Goal: Task Accomplishment & Management: Manage account settings

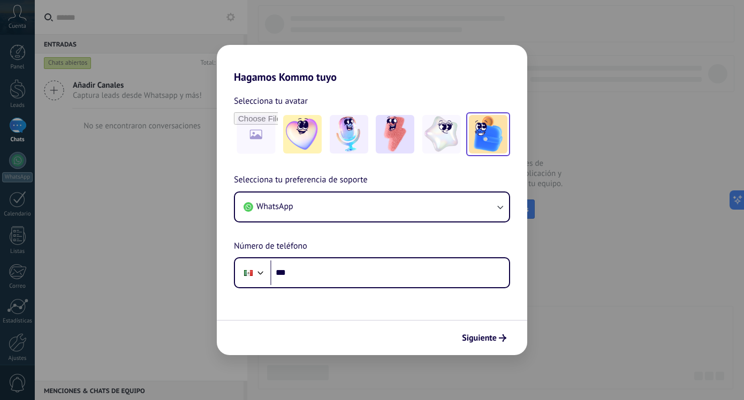
click at [484, 129] on img at bounding box center [488, 134] width 39 height 39
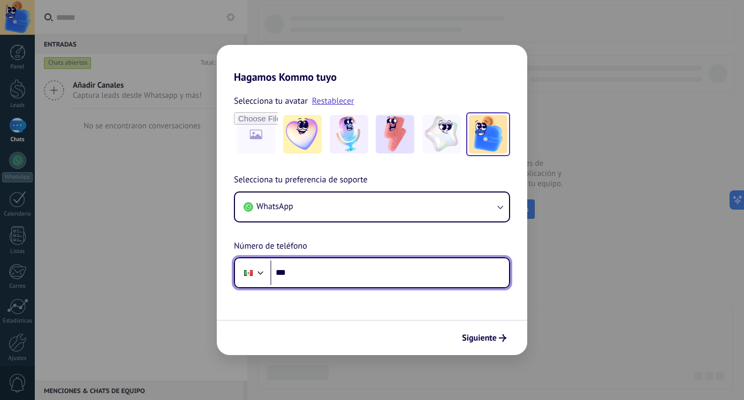
click at [307, 267] on input "***" at bounding box center [389, 273] width 239 height 25
type input "**********"
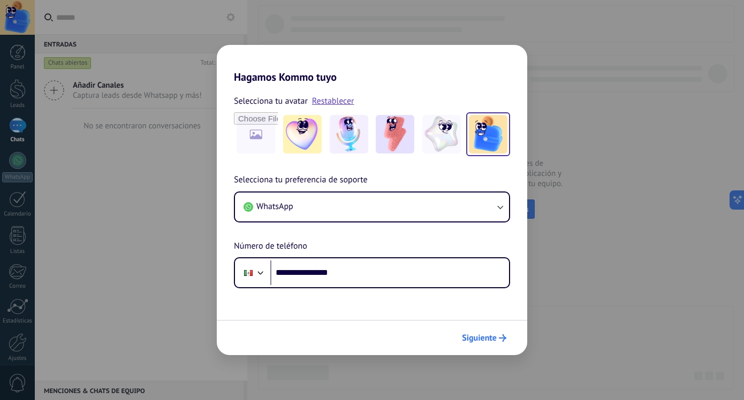
click at [469, 337] on span "Siguiente" at bounding box center [479, 337] width 35 height 7
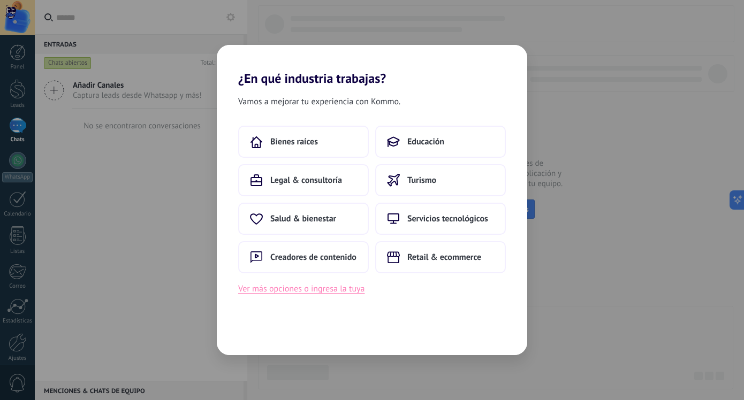
click at [346, 290] on button "Ver más opciones o ingresa la tuya" at bounding box center [301, 289] width 126 height 14
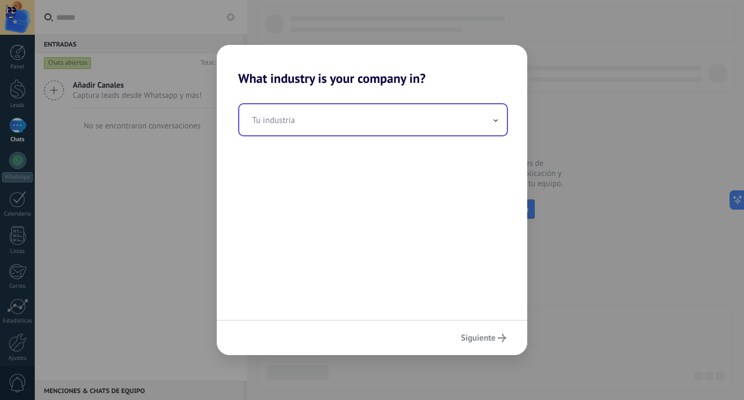
click at [494, 119] on span at bounding box center [495, 120] width 5 height 10
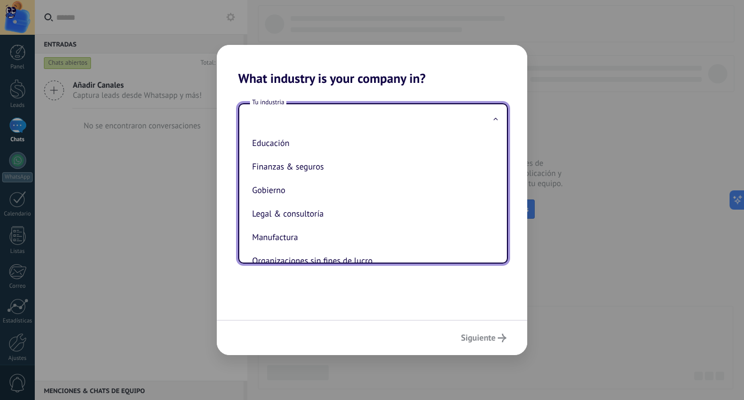
scroll to position [78, 0]
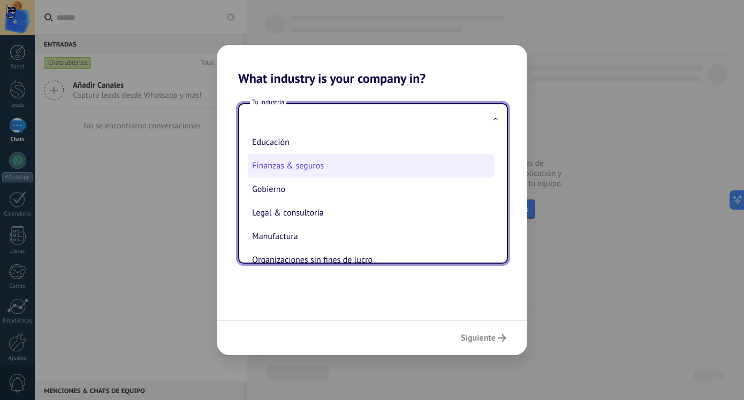
click at [460, 170] on li "Finanzas & seguros" at bounding box center [371, 166] width 246 height 24
type input "**********"
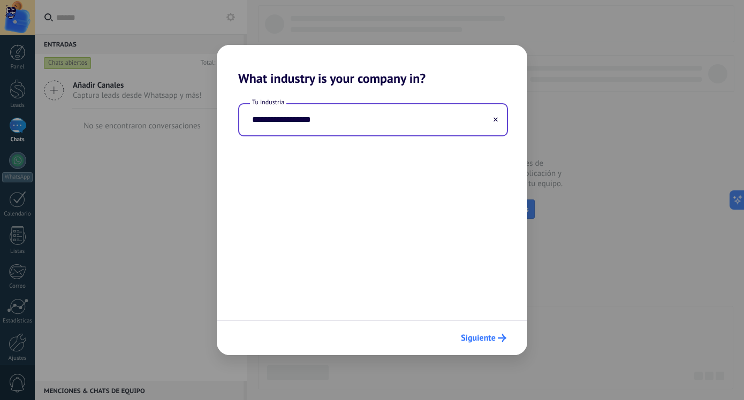
click at [477, 334] on span "Siguiente" at bounding box center [478, 337] width 35 height 7
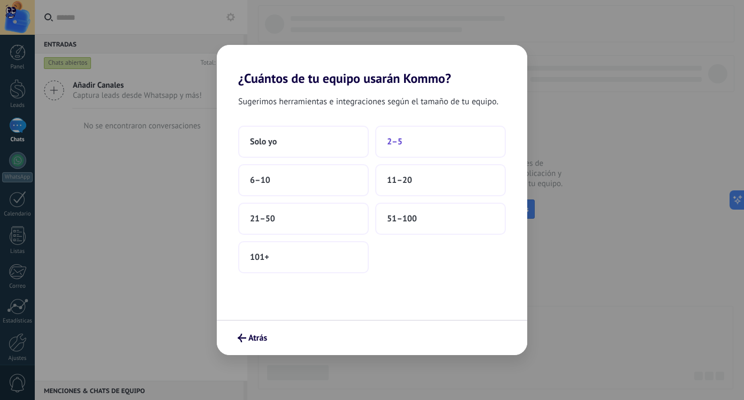
click at [403, 150] on button "2–5" at bounding box center [440, 142] width 131 height 32
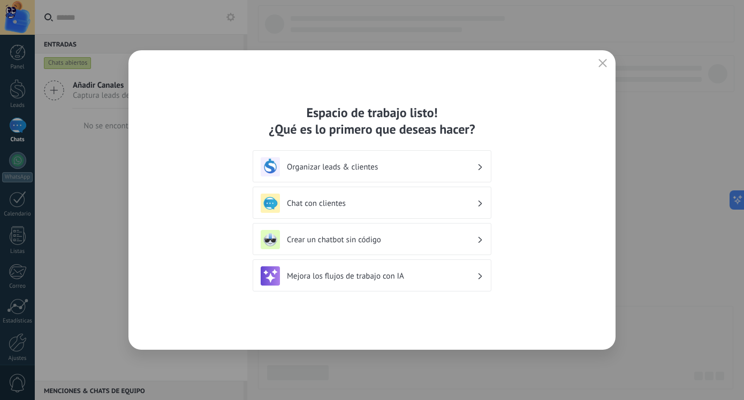
click at [480, 274] on icon at bounding box center [480, 276] width 4 height 6
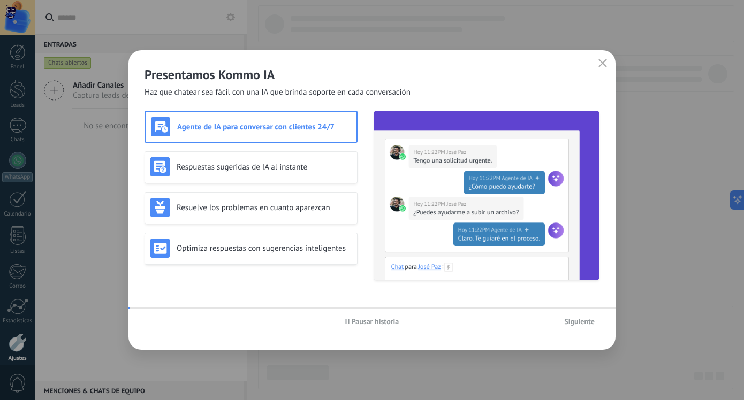
scroll to position [45, 0]
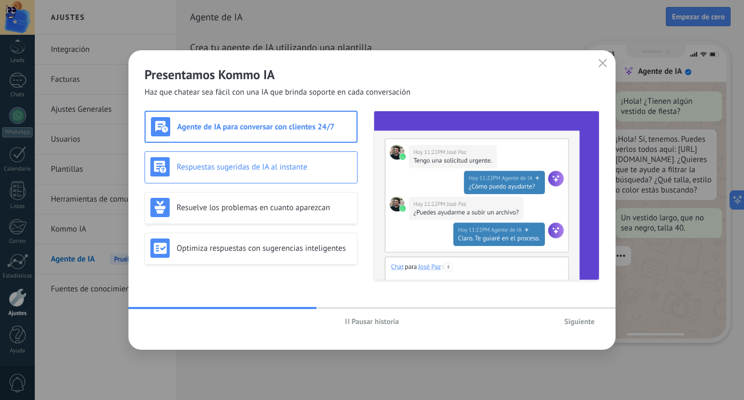
click at [319, 162] on h3 "Respuestas sugeridas de IA al instante" at bounding box center [264, 167] width 175 height 10
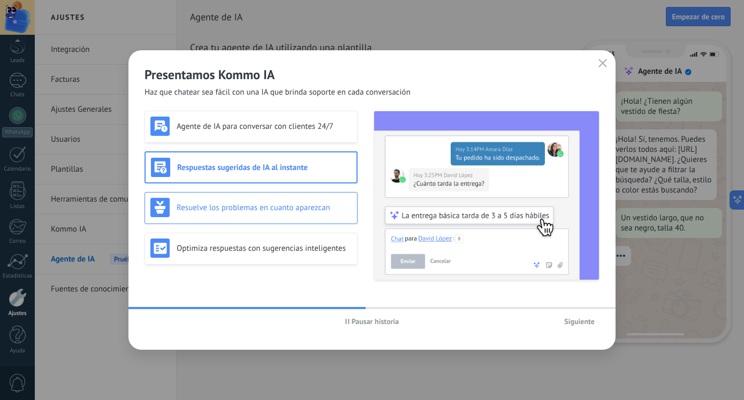
click at [318, 193] on div "Resuelve los problemas en cuanto aparezcan" at bounding box center [250, 208] width 213 height 32
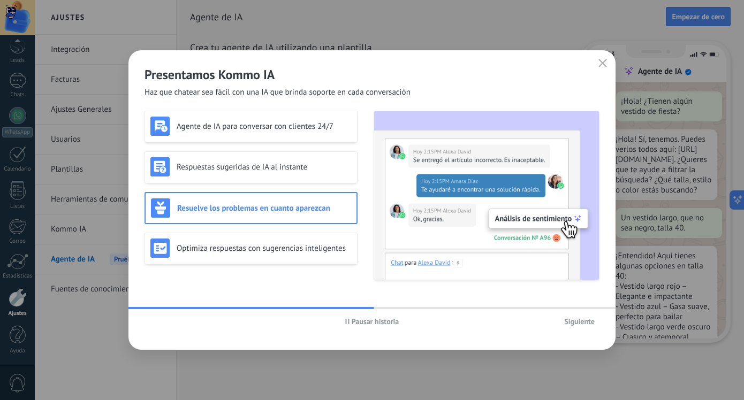
scroll to position [32, 0]
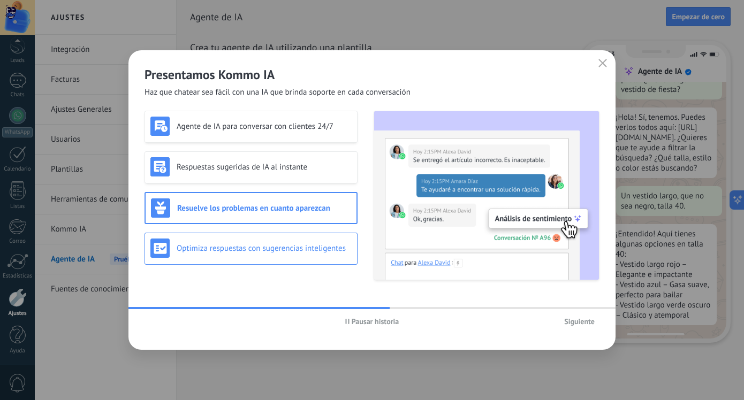
click at [325, 235] on div "Optimiza respuestas con sugerencias inteligentes" at bounding box center [250, 249] width 213 height 32
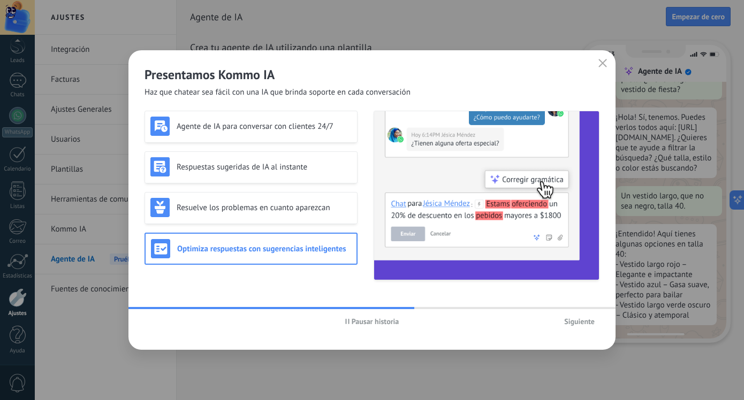
click at [569, 324] on span "Siguiente" at bounding box center [579, 321] width 30 height 7
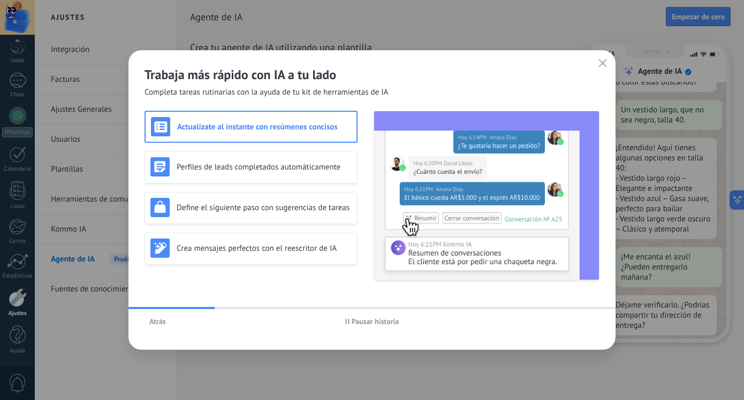
scroll to position [128, 0]
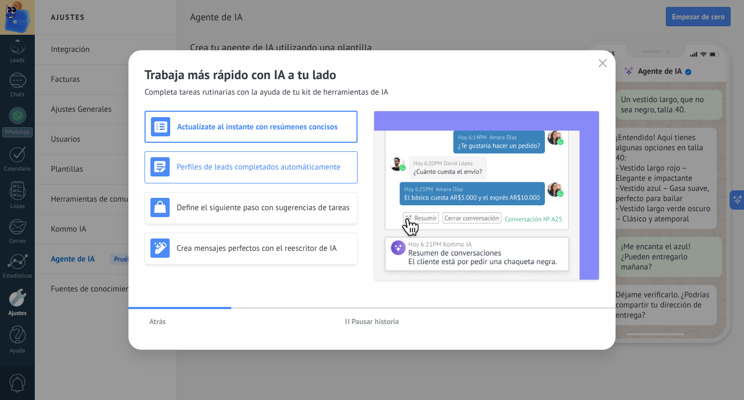
click at [344, 170] on h3 "Perfiles de leads completados automáticamente" at bounding box center [264, 167] width 175 height 10
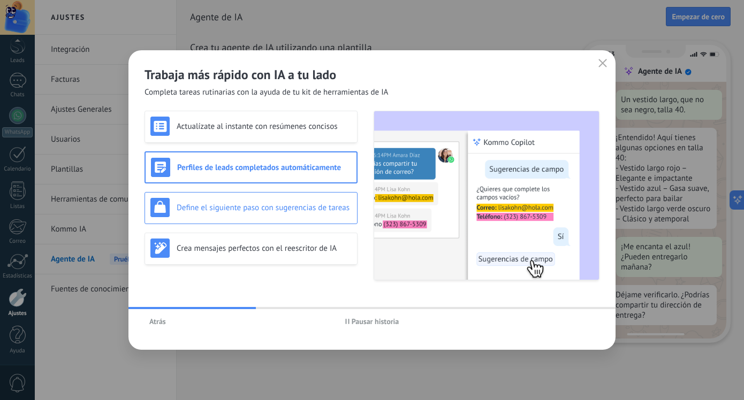
click at [334, 208] on h3 "Define el siguiente paso con sugerencias de tareas" at bounding box center [264, 208] width 175 height 10
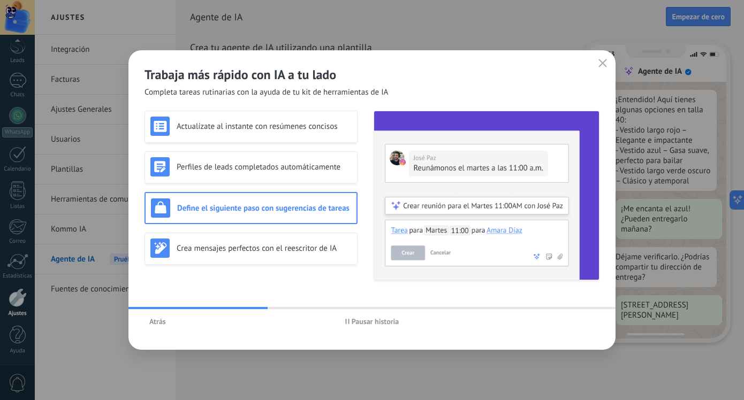
scroll to position [194, 0]
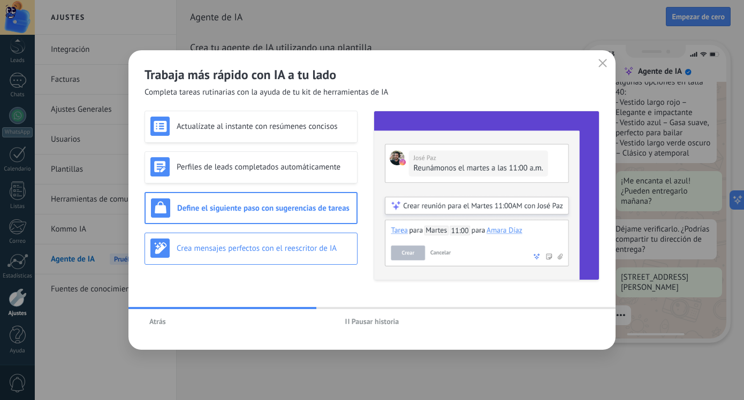
click at [342, 250] on h3 "Crea mensajes perfectos con el reescritor de IA" at bounding box center [264, 248] width 175 height 10
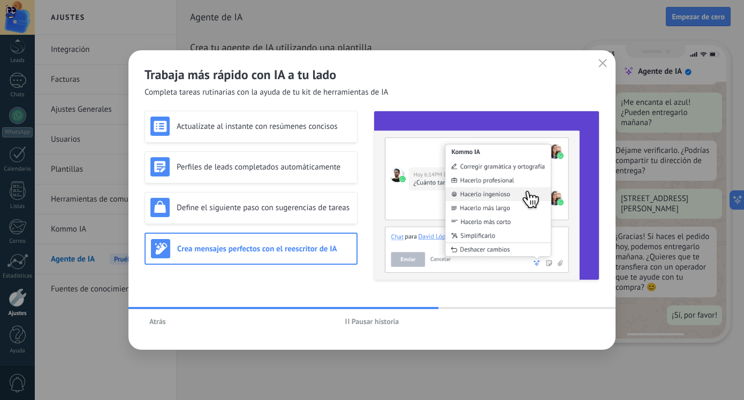
scroll to position [0, 0]
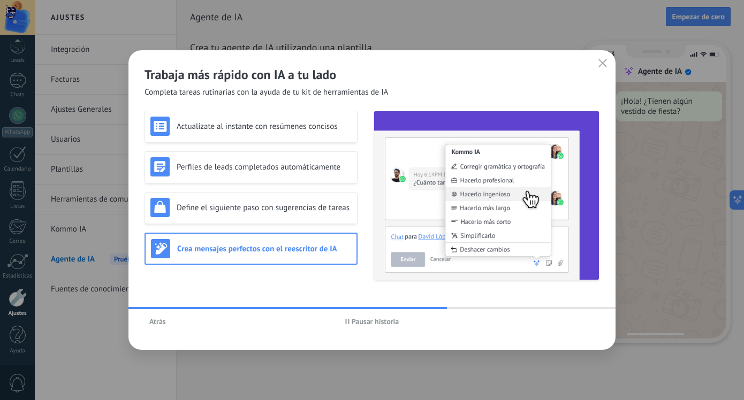
click at [600, 62] on use "button" at bounding box center [603, 63] width 8 height 8
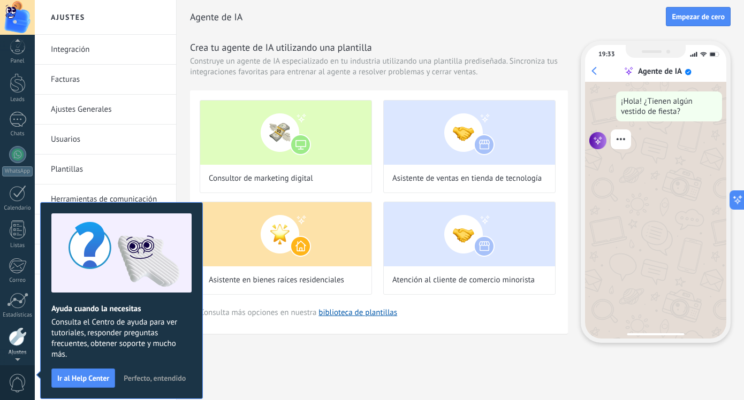
scroll to position [45, 0]
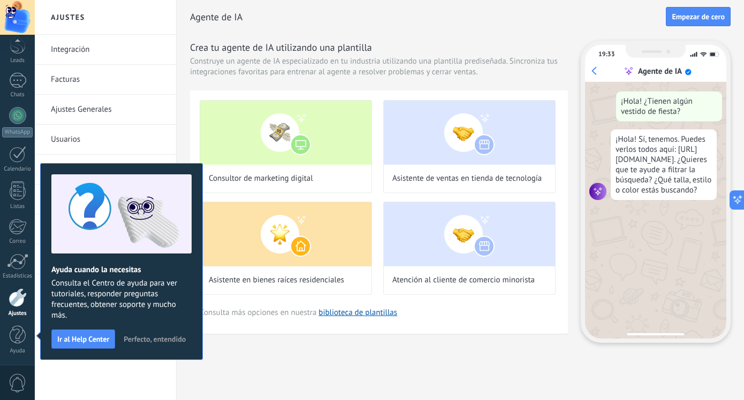
click at [157, 370] on div "Integración Facturas Ajustes Generales Usuarios Plantillas Herramientas de comu…" at bounding box center [105, 217] width 141 height 365
click at [17, 336] on div at bounding box center [18, 335] width 16 height 19
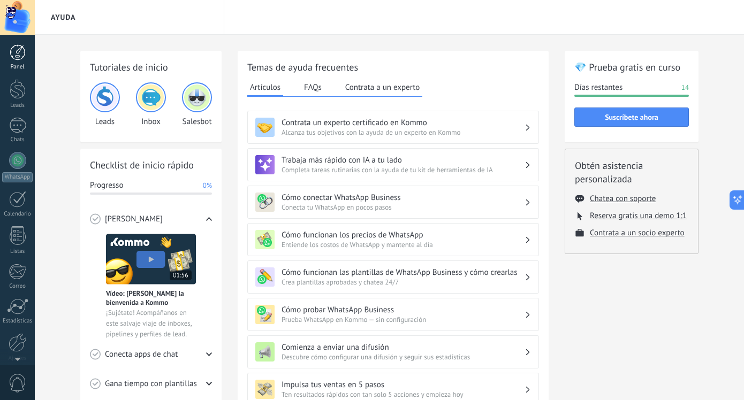
click at [18, 52] on div at bounding box center [18, 52] width 16 height 16
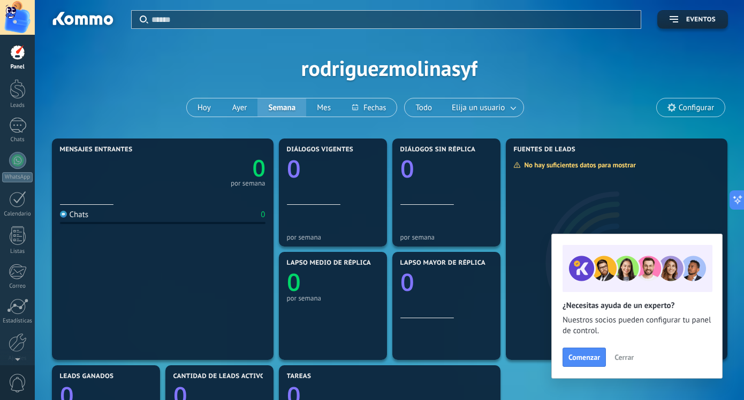
click at [627, 358] on span "Cerrar" at bounding box center [623, 357] width 19 height 7
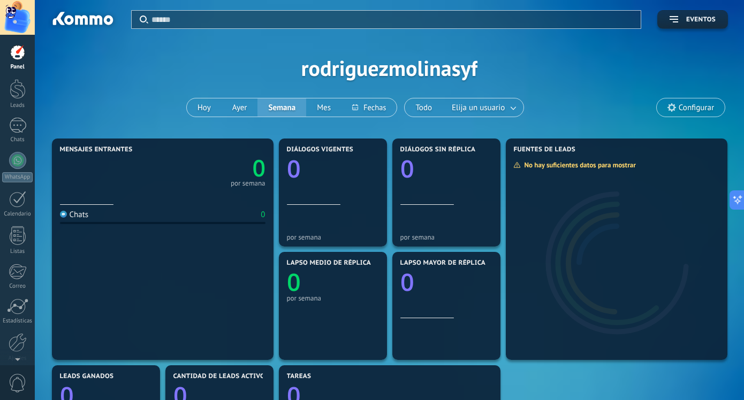
click at [674, 109] on use at bounding box center [671, 107] width 9 height 9
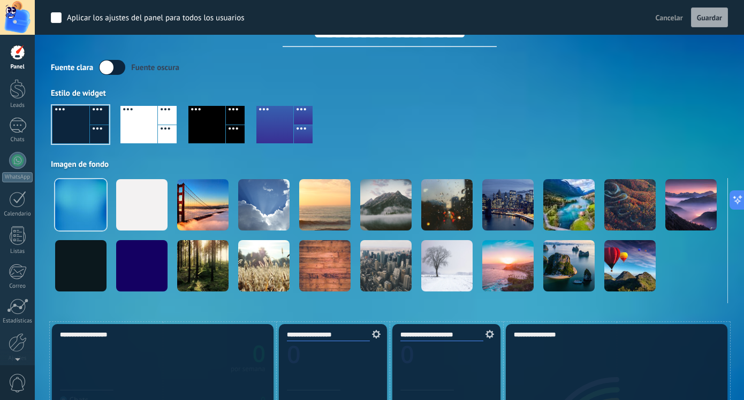
scroll to position [42, 0]
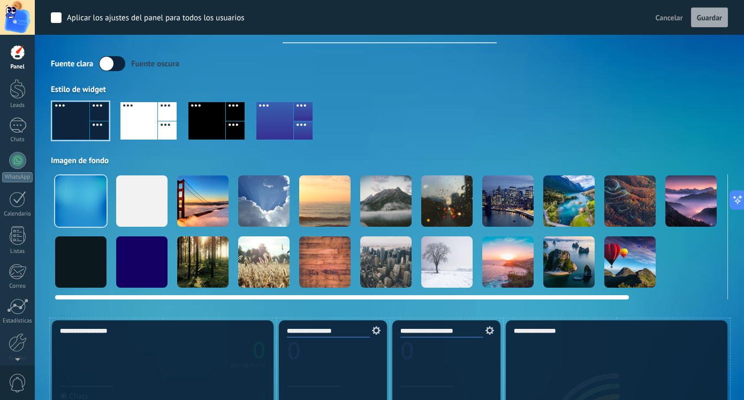
click at [683, 253] on video at bounding box center [690, 262] width 51 height 51
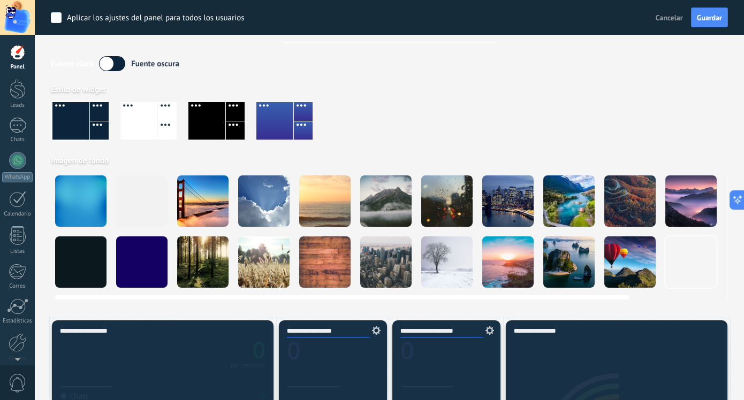
click at [85, 190] on div at bounding box center [80, 201] width 51 height 51
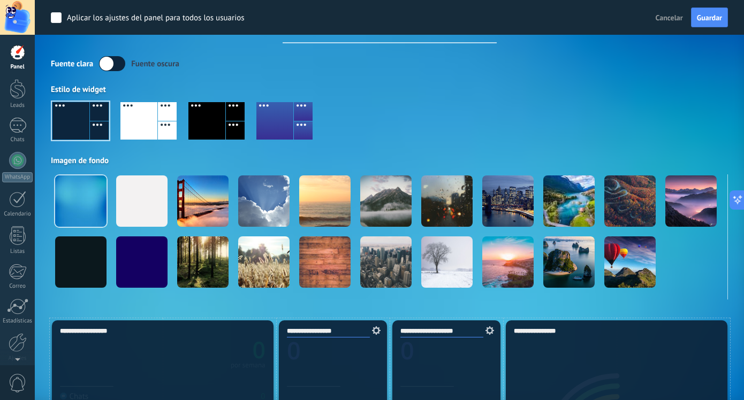
click at [154, 125] on div at bounding box center [138, 120] width 37 height 37
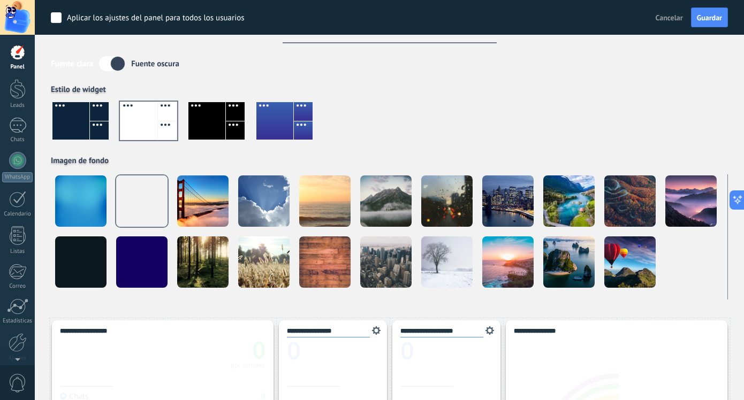
click at [97, 125] on div at bounding box center [99, 130] width 19 height 19
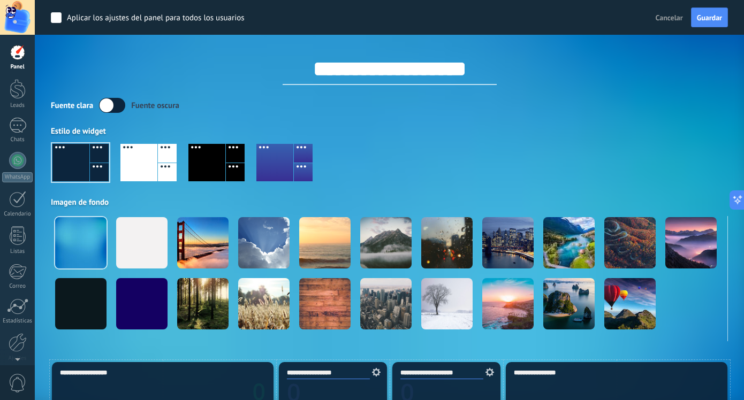
scroll to position [0, 0]
click at [703, 18] on span "Guardar" at bounding box center [709, 17] width 25 height 7
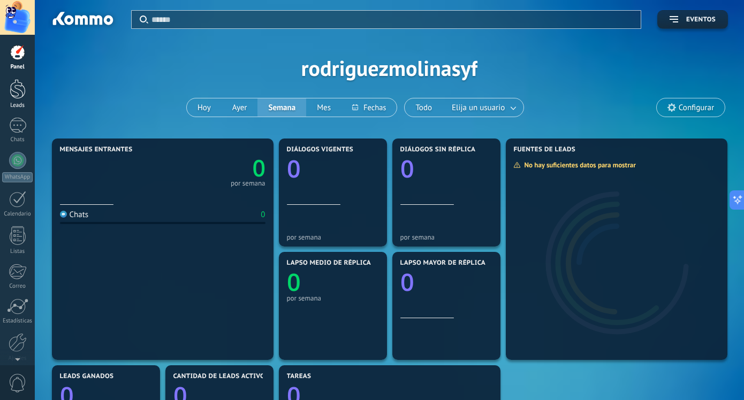
click at [23, 88] on div at bounding box center [18, 89] width 16 height 20
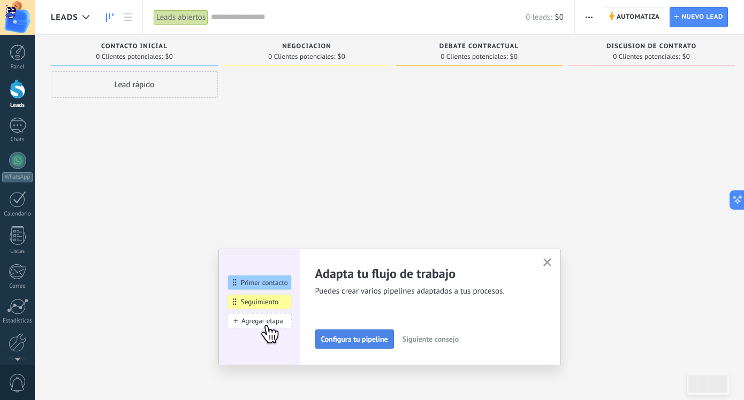
click at [359, 345] on button "Configura tu pipeline" at bounding box center [354, 339] width 79 height 19
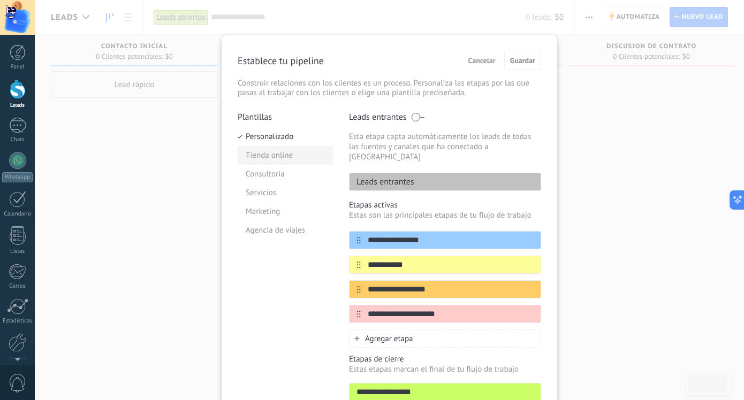
click at [277, 152] on li "Tienda online" at bounding box center [285, 155] width 95 height 19
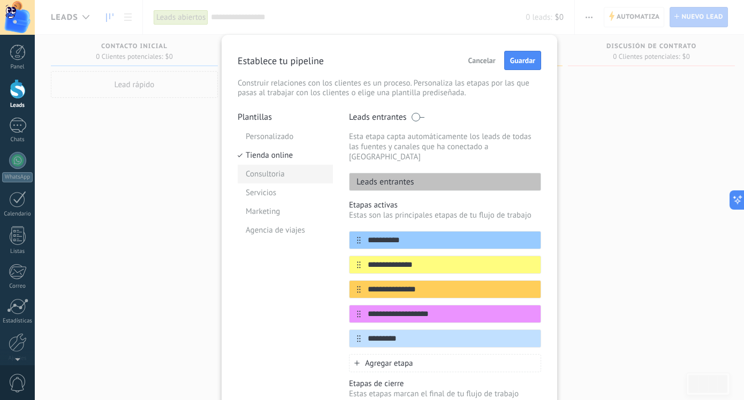
click at [283, 173] on li "Consultoria" at bounding box center [285, 174] width 95 height 19
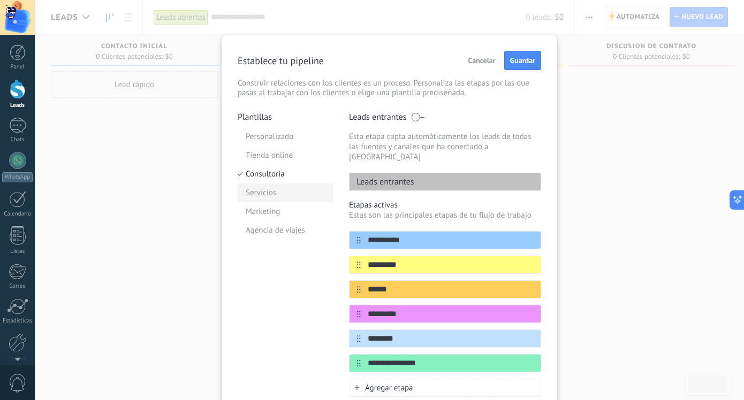
click at [276, 191] on li "Servicios" at bounding box center [285, 193] width 95 height 19
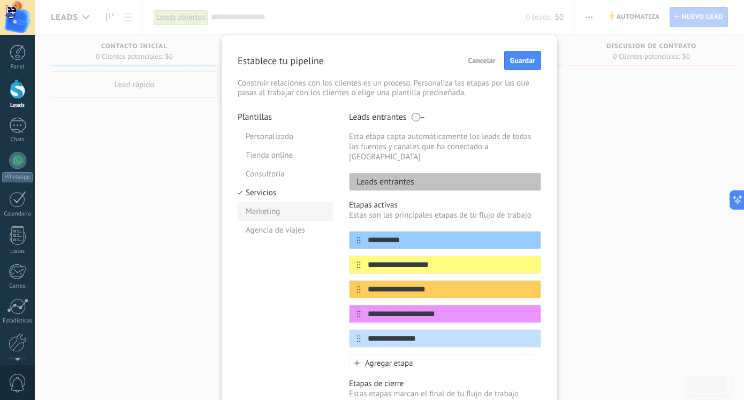
click at [275, 209] on li "Marketing" at bounding box center [285, 211] width 95 height 19
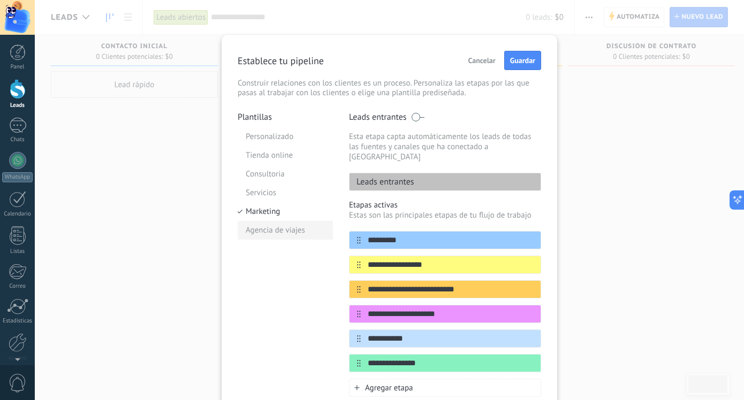
click at [280, 227] on li "Agencia de viajes" at bounding box center [285, 230] width 95 height 19
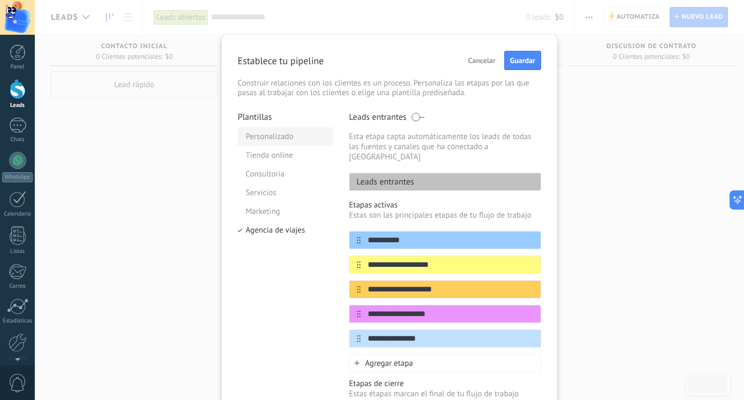
click at [291, 136] on li "Personalizado" at bounding box center [285, 136] width 95 height 19
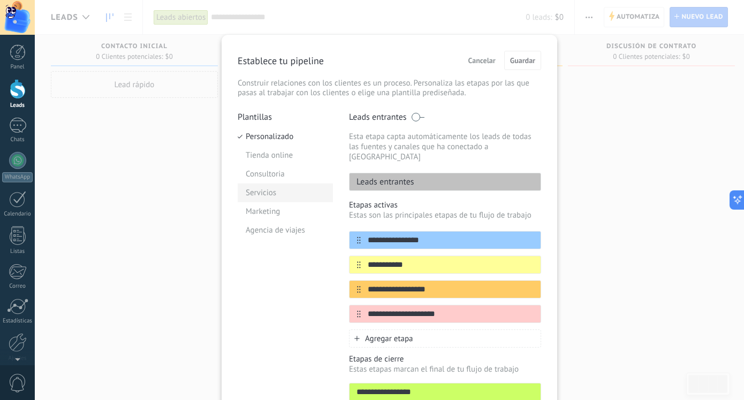
click at [276, 197] on li "Servicios" at bounding box center [285, 193] width 95 height 19
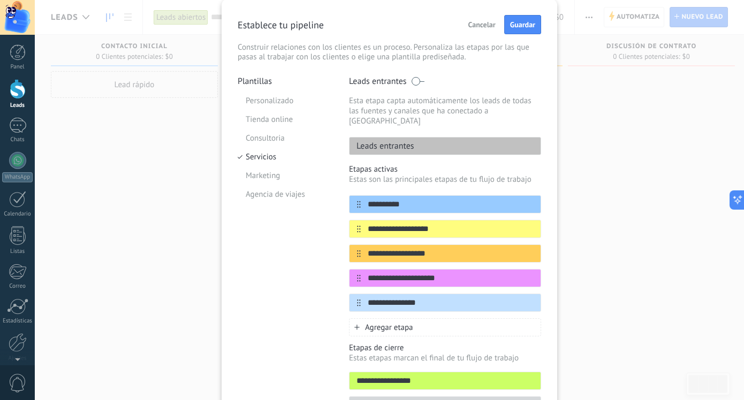
scroll to position [33, 0]
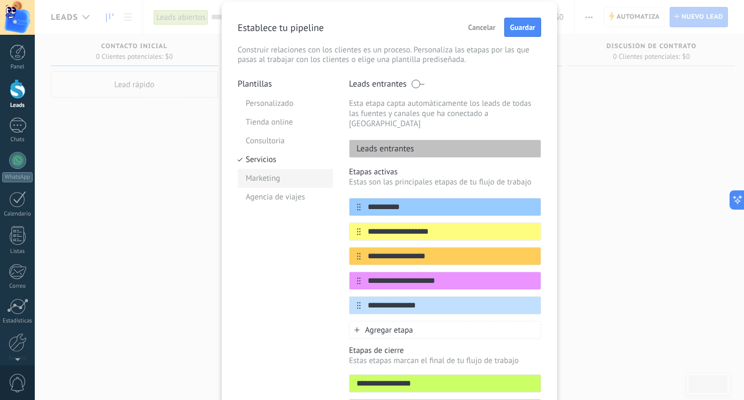
click at [258, 173] on li "Marketing" at bounding box center [285, 178] width 95 height 19
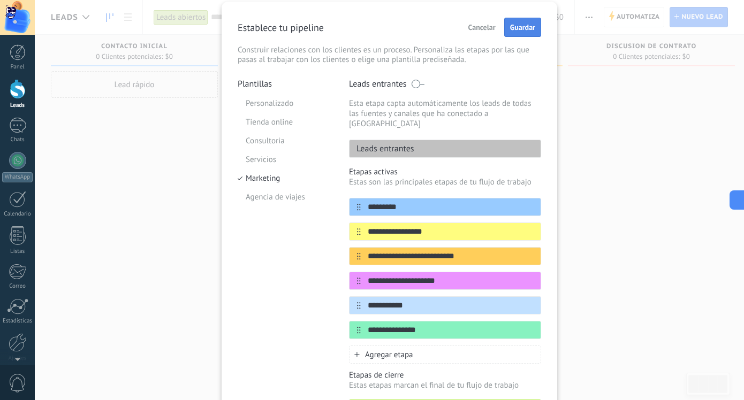
click at [510, 30] on span "Guardar" at bounding box center [522, 27] width 25 height 7
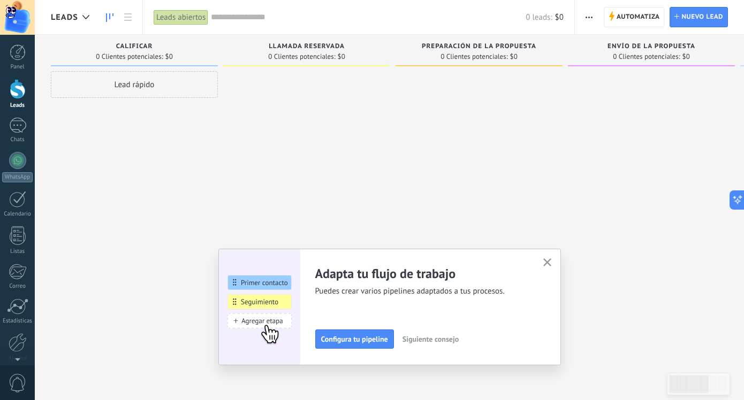
click at [546, 267] on span "button" at bounding box center [547, 262] width 8 height 9
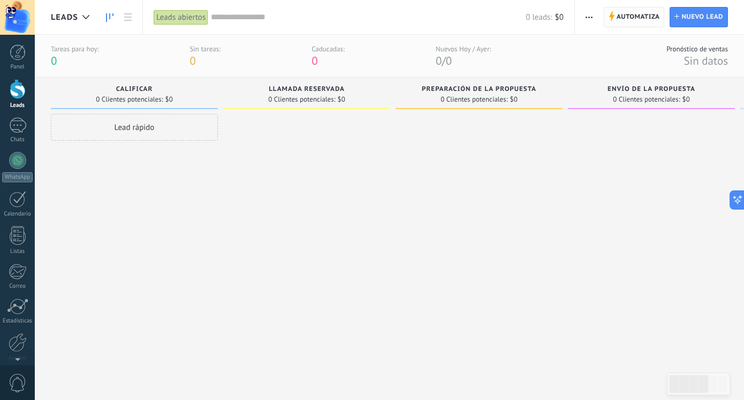
click at [632, 15] on span "Automatiza" at bounding box center [637, 16] width 43 height 19
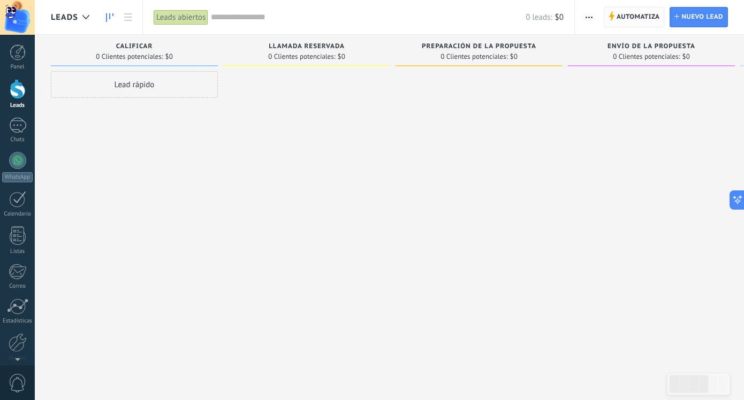
click at [617, 19] on span "Automatiza" at bounding box center [637, 16] width 43 height 19
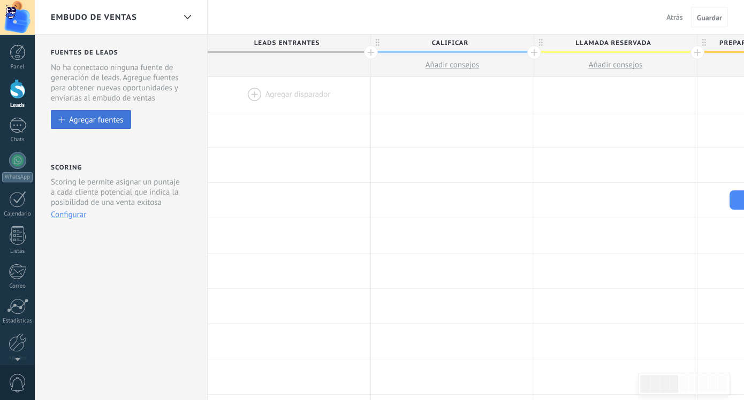
click at [91, 115] on button "Agregar fuentes" at bounding box center [91, 119] width 80 height 19
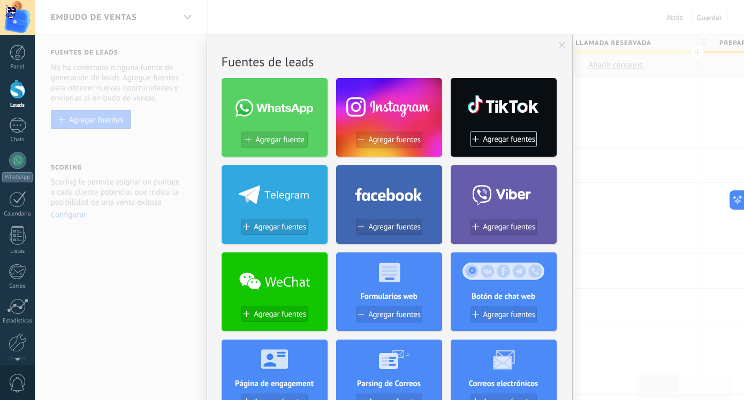
click at [281, 106] on span at bounding box center [274, 108] width 78 height 18
click at [277, 141] on span "Agregar fuente" at bounding box center [279, 139] width 49 height 9
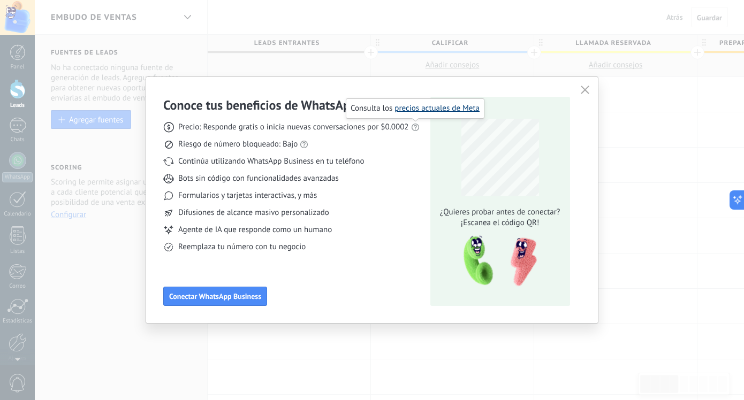
click at [421, 109] on link "precios actuales de Meta" at bounding box center [436, 108] width 85 height 10
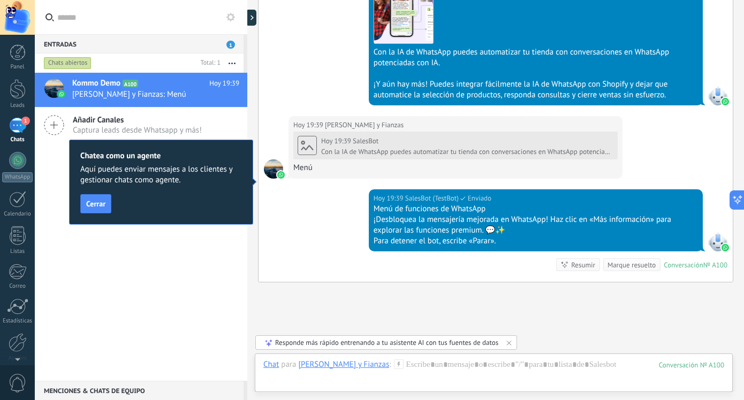
scroll to position [845, 0]
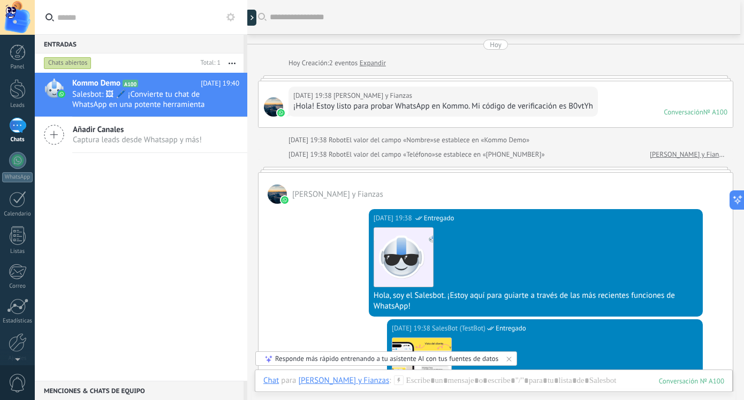
scroll to position [0, 0]
click at [254, 20] on div at bounding box center [254, 18] width 16 height 16
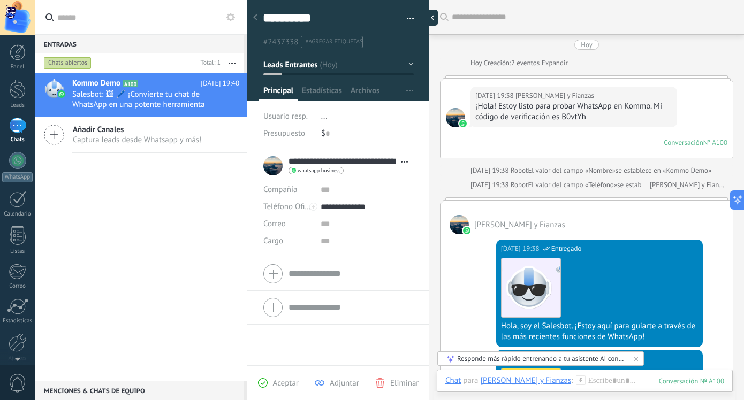
scroll to position [16, 0]
click at [433, 14] on div at bounding box center [430, 18] width 16 height 16
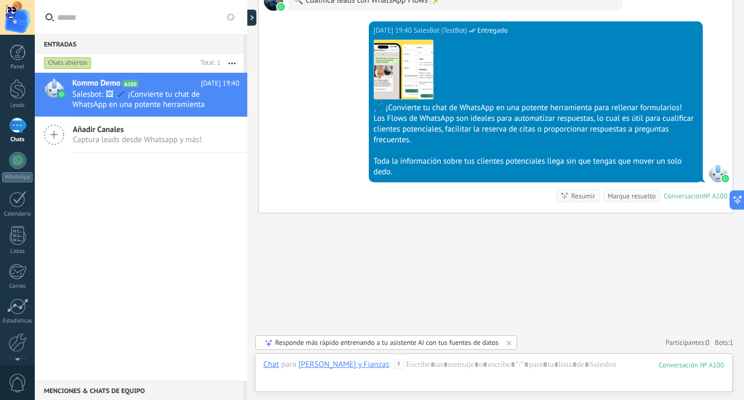
scroll to position [1101, 0]
click at [736, 199] on icon at bounding box center [733, 200] width 11 height 11
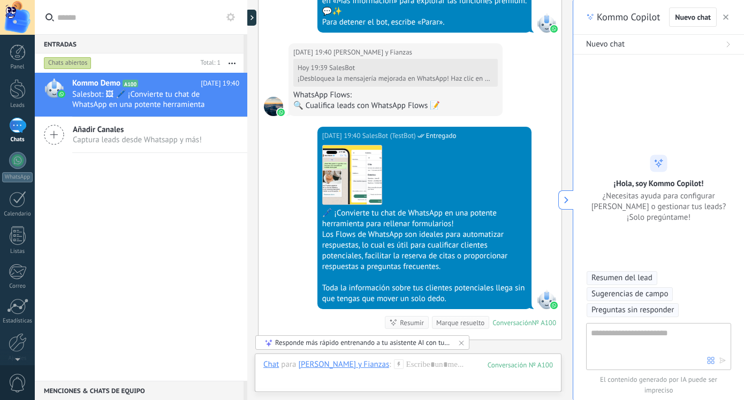
type textarea "**********"
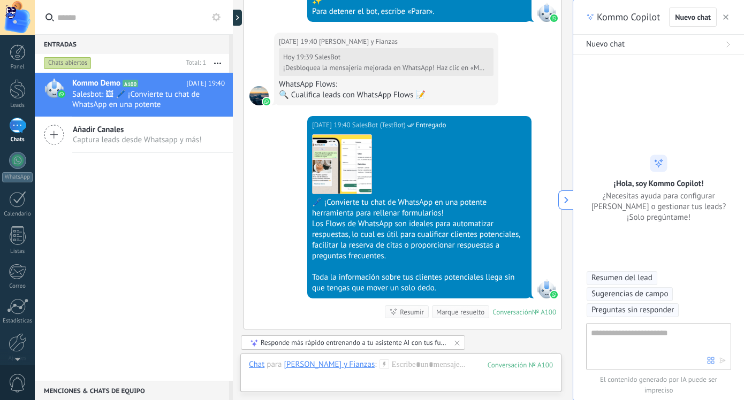
click at [725, 16] on icon "button" at bounding box center [725, 16] width 5 height 5
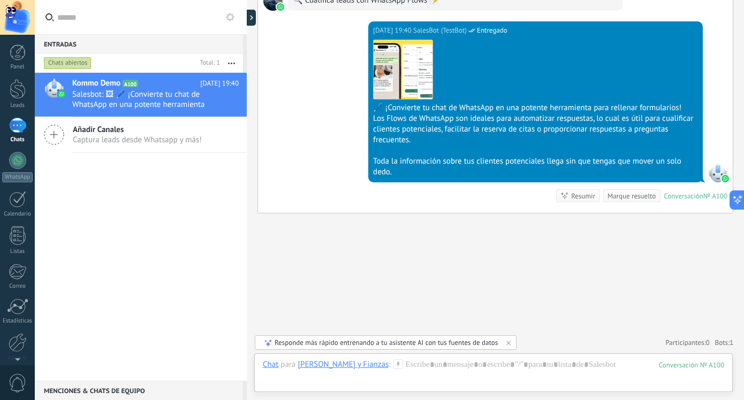
click at [21, 124] on div "1" at bounding box center [17, 126] width 17 height 16
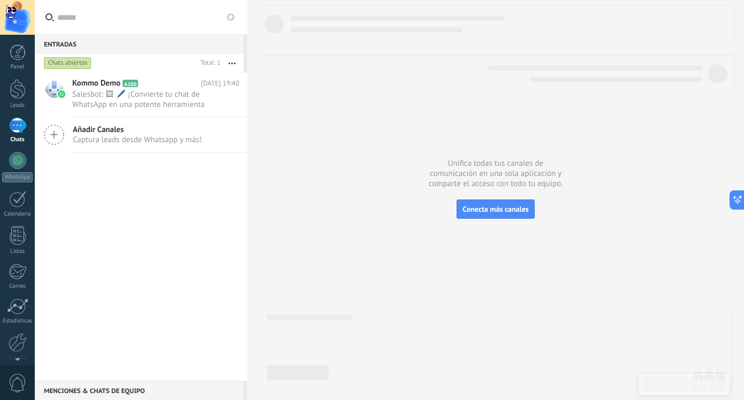
click at [100, 135] on span "Captura leads desde Whatsapp y más!" at bounding box center [137, 140] width 129 height 10
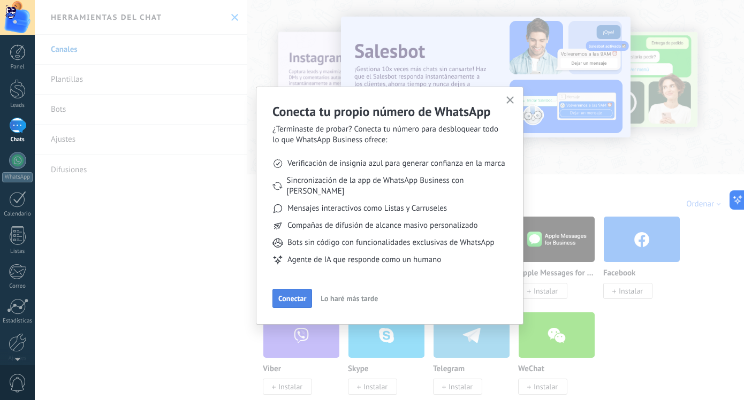
click at [294, 295] on span "Conectar" at bounding box center [292, 298] width 28 height 7
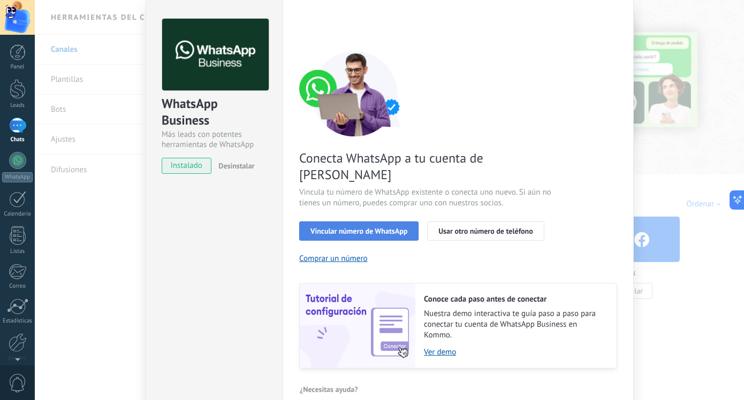
scroll to position [41, 0]
click at [337, 228] on span "Vincular número de WhatsApp" at bounding box center [358, 231] width 97 height 7
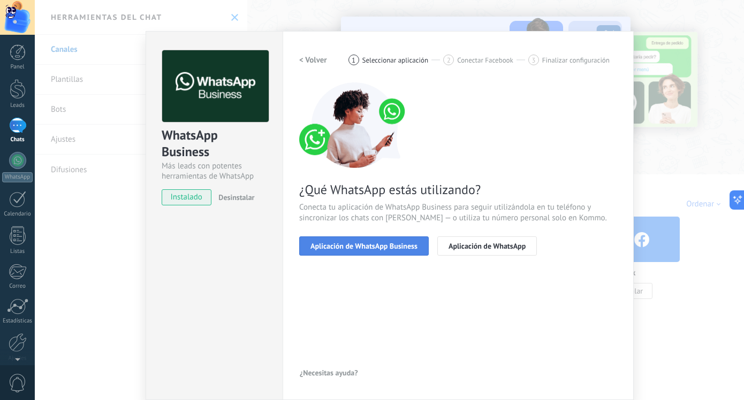
click at [365, 242] on span "Aplicación de WhatsApp Business" at bounding box center [363, 245] width 107 height 7
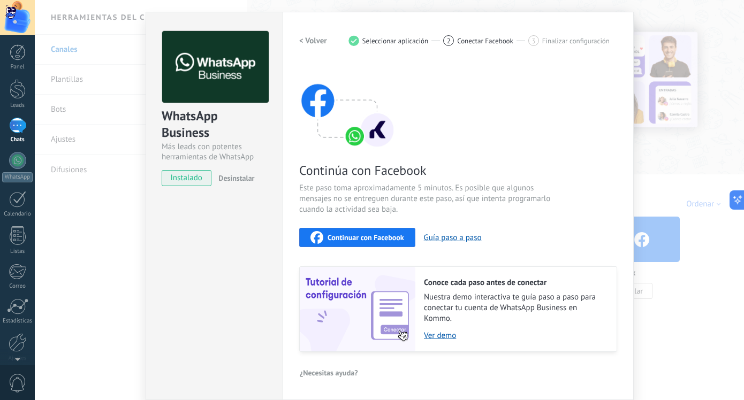
click at [299, 36] on h2 "< Volver" at bounding box center [313, 41] width 28 height 10
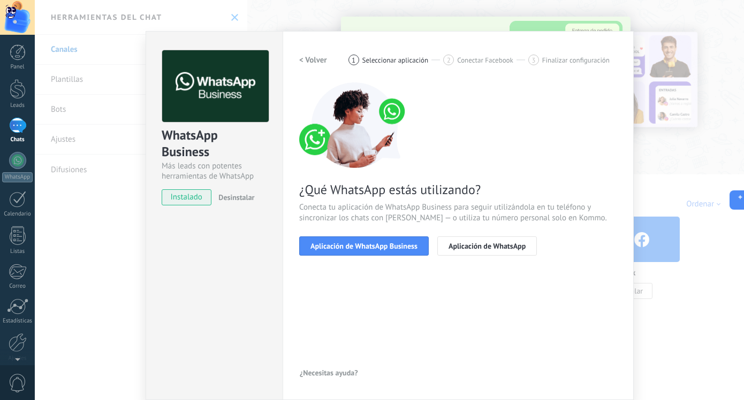
click at [18, 125] on div "1" at bounding box center [17, 126] width 17 height 16
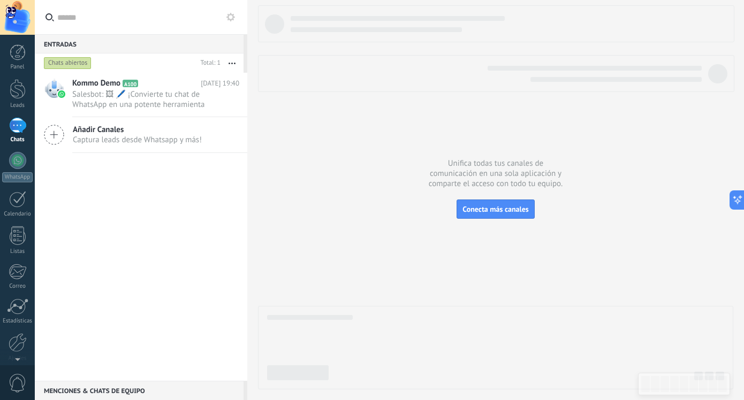
click at [54, 129] on icon at bounding box center [54, 135] width 20 height 20
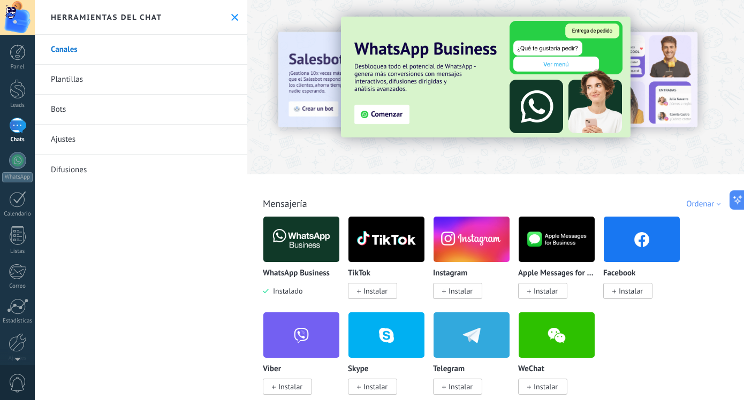
click at [231, 16] on icon at bounding box center [234, 17] width 7 height 7
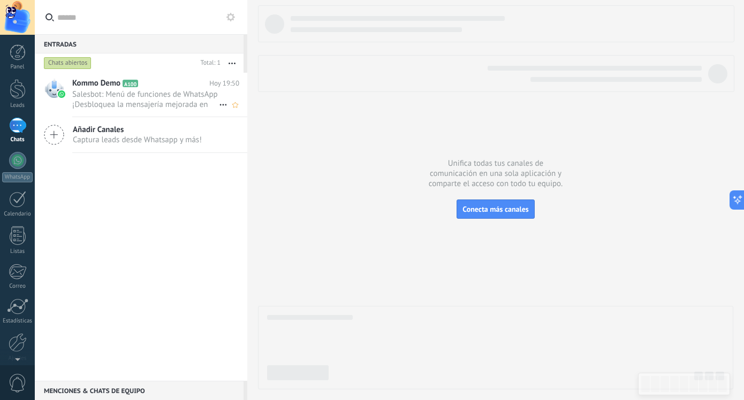
click at [113, 106] on span "Salesbot: Menú de funciones de WhatsApp ¡Desbloquea la mensajería mejorada en W…" at bounding box center [145, 99] width 147 height 20
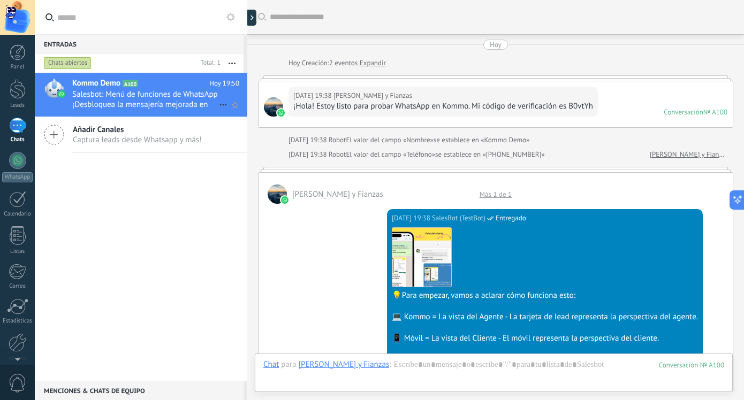
scroll to position [1055, 0]
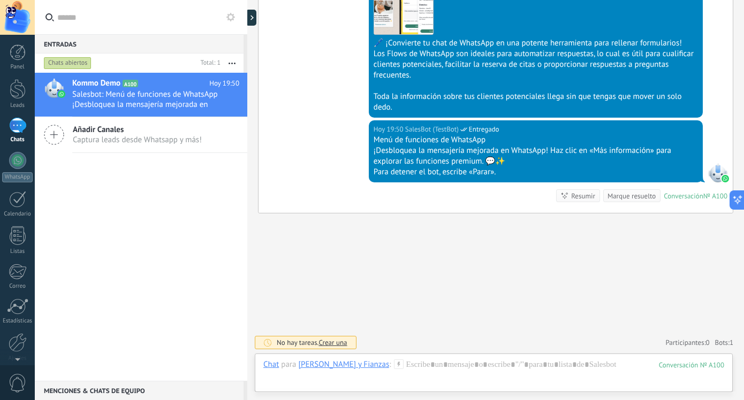
click at [18, 18] on div at bounding box center [17, 17] width 35 height 35
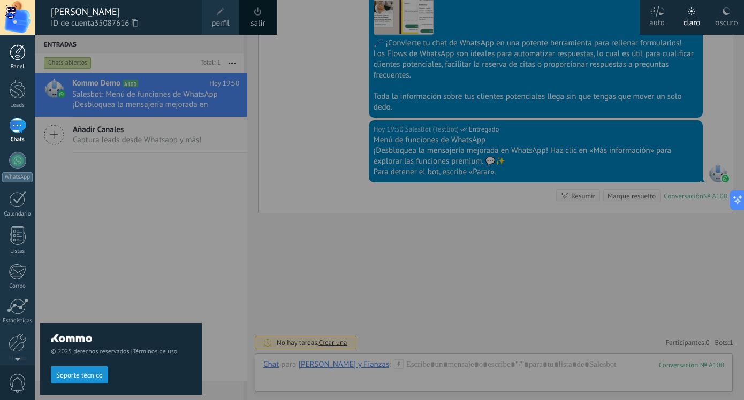
click at [12, 49] on div at bounding box center [18, 52] width 16 height 16
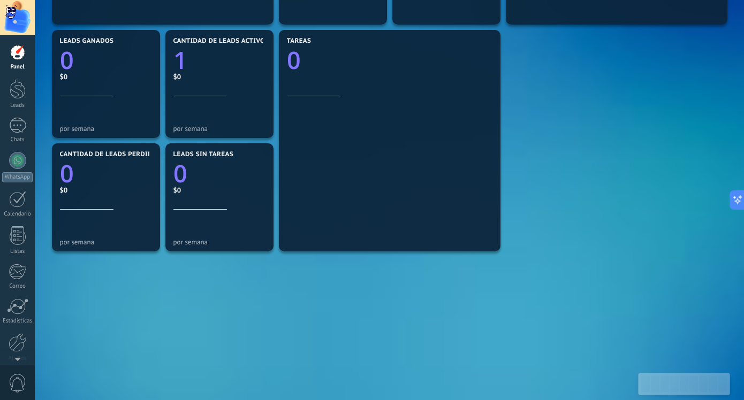
scroll to position [335, 0]
click at [10, 337] on div at bounding box center [18, 342] width 18 height 19
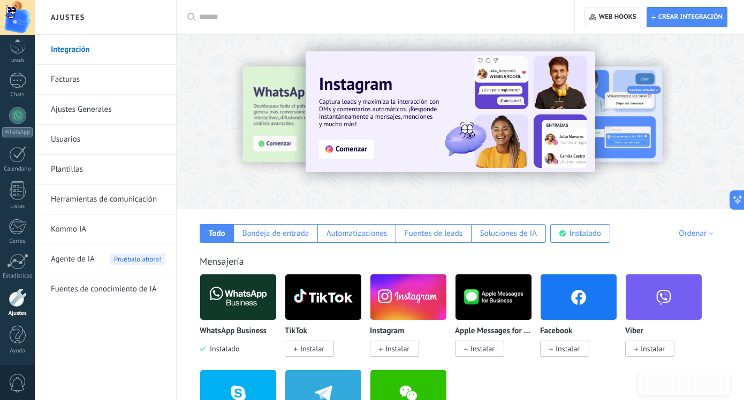
click at [79, 231] on link "Kommo IA" at bounding box center [108, 230] width 115 height 30
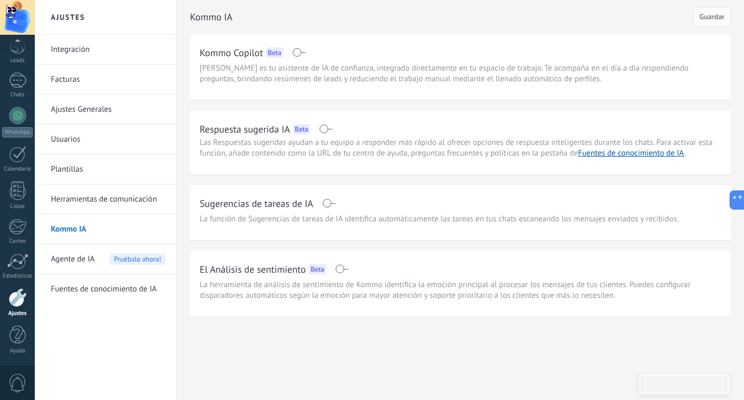
click at [138, 290] on link "Fuentes de conocimiento de IA" at bounding box center [108, 289] width 115 height 30
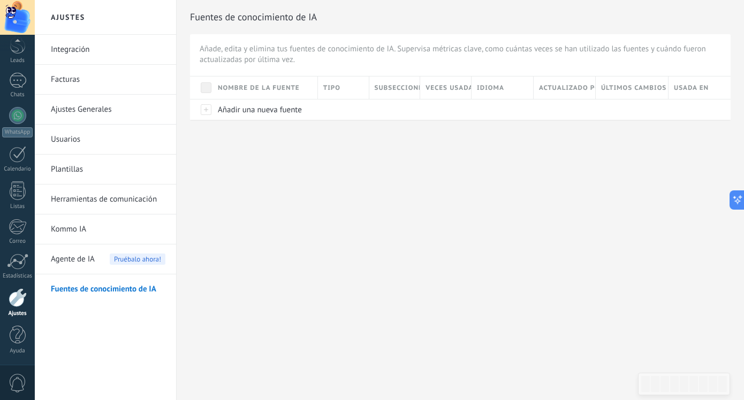
click at [87, 252] on span "Agente de IA" at bounding box center [73, 260] width 44 height 30
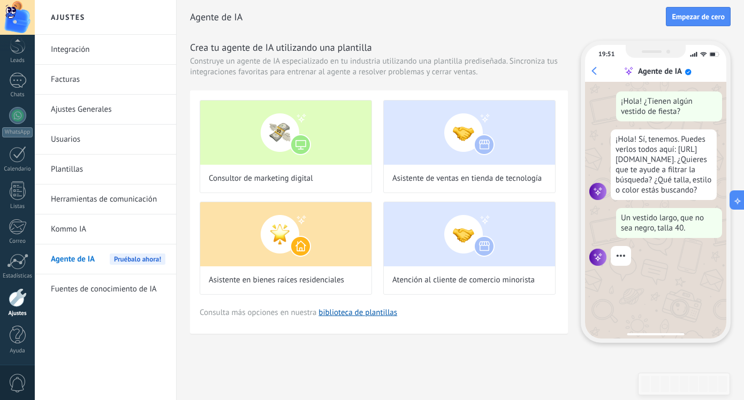
scroll to position [32, 0]
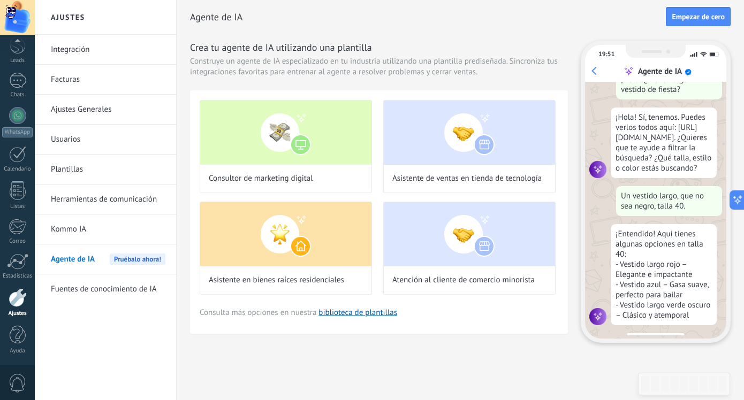
click at [74, 234] on link "Kommo IA" at bounding box center [108, 230] width 115 height 30
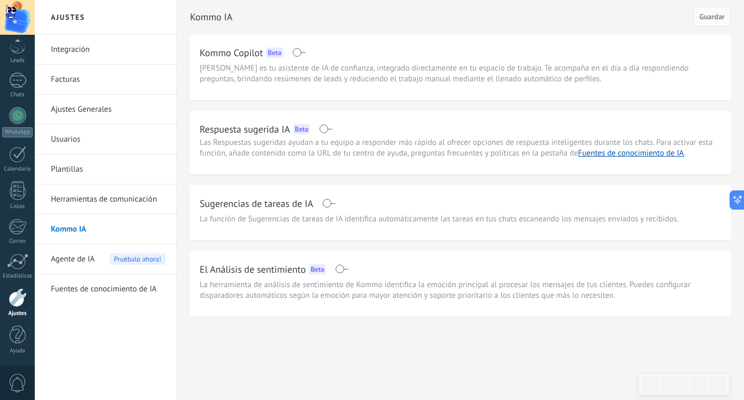
click at [325, 130] on span at bounding box center [325, 129] width 13 height 9
click at [329, 206] on span at bounding box center [328, 203] width 13 height 9
click at [22, 14] on div at bounding box center [17, 17] width 35 height 35
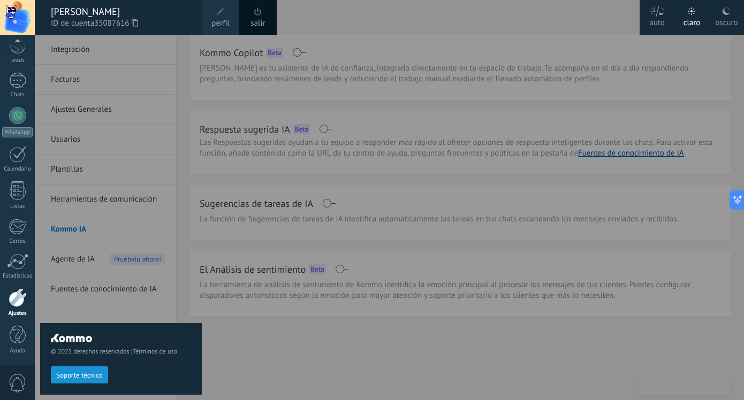
click at [262, 17] on span at bounding box center [258, 12] width 12 height 12
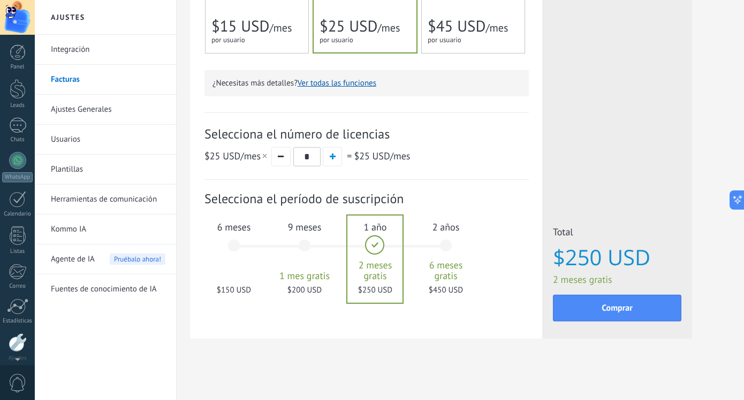
click at [16, 19] on div at bounding box center [17, 17] width 35 height 35
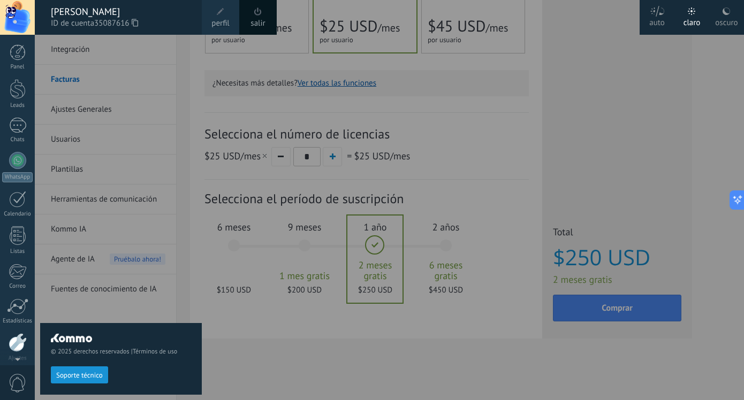
click at [253, 22] on link "salir" at bounding box center [257, 24] width 14 height 12
